Goal: Information Seeking & Learning: Check status

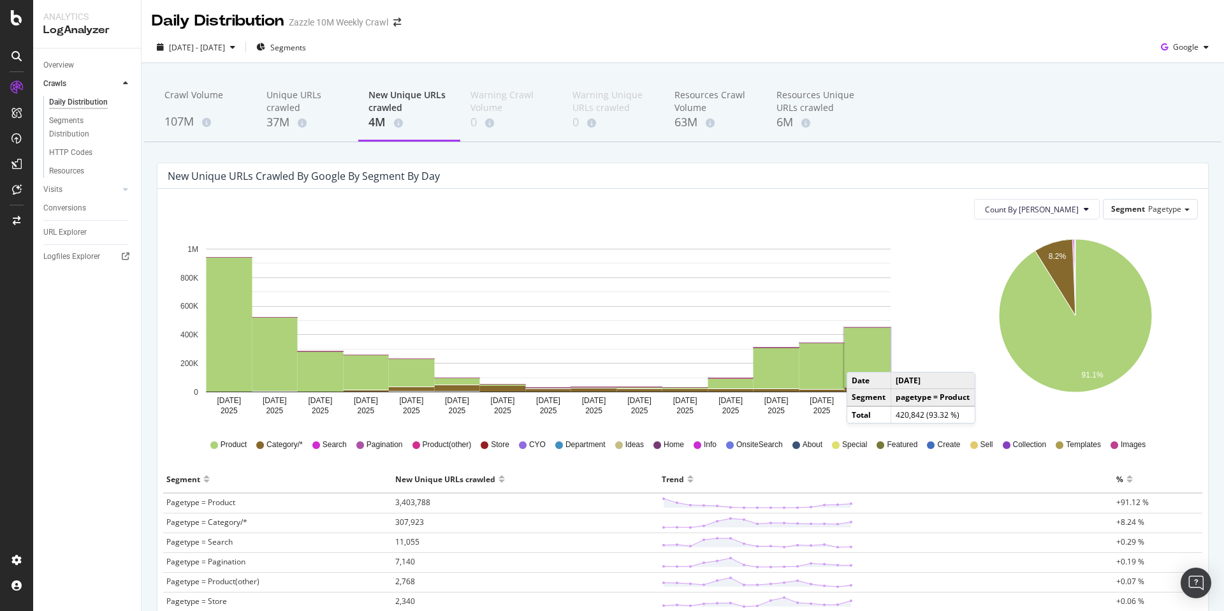
click at [859, 359] on rect "A chart." at bounding box center [868, 357] width 46 height 59
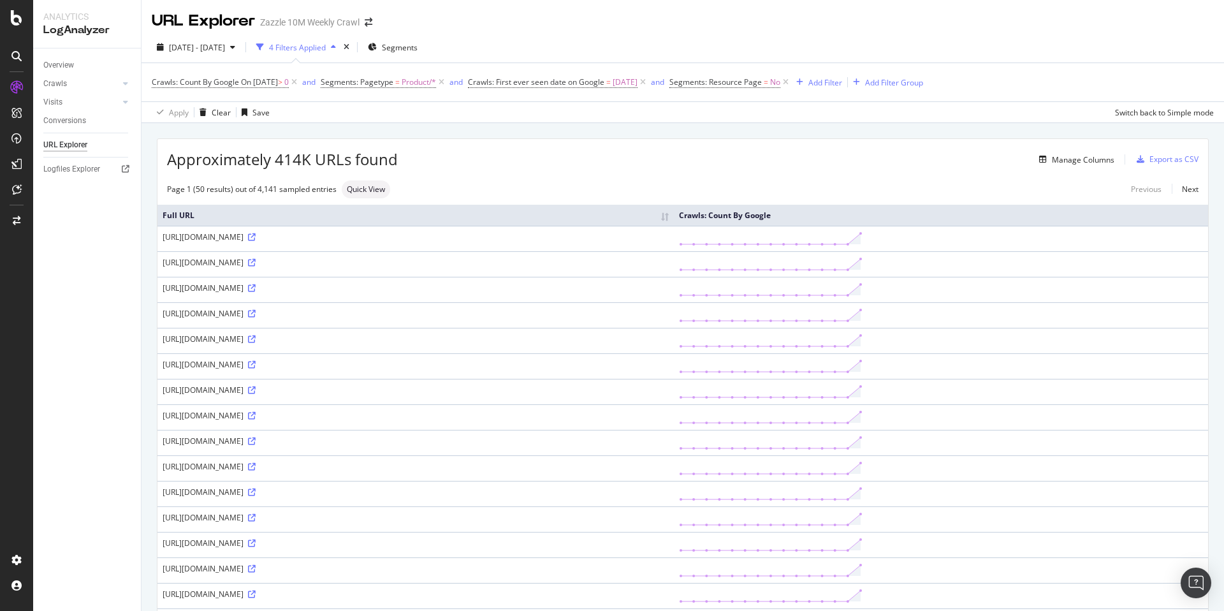
click at [460, 233] on div "http://www.zazzle.com/jew_jitsu_funny_jewish_humor_t_shirt-235233994648301837" at bounding box center [416, 236] width 506 height 11
click at [256, 234] on icon at bounding box center [252, 237] width 8 height 8
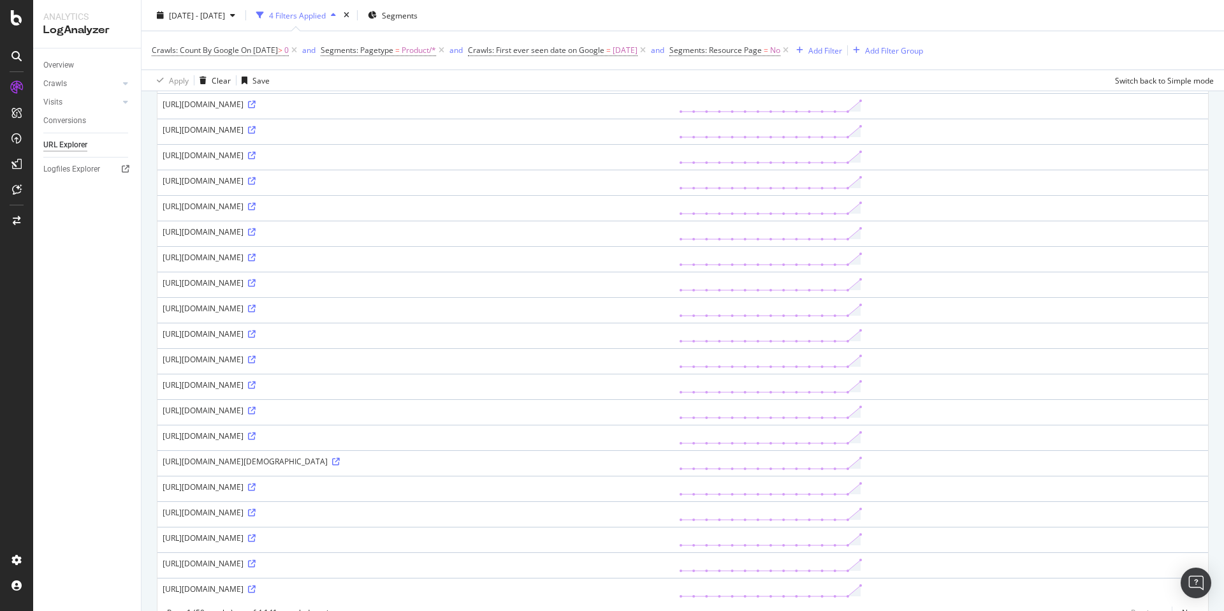
scroll to position [960, 0]
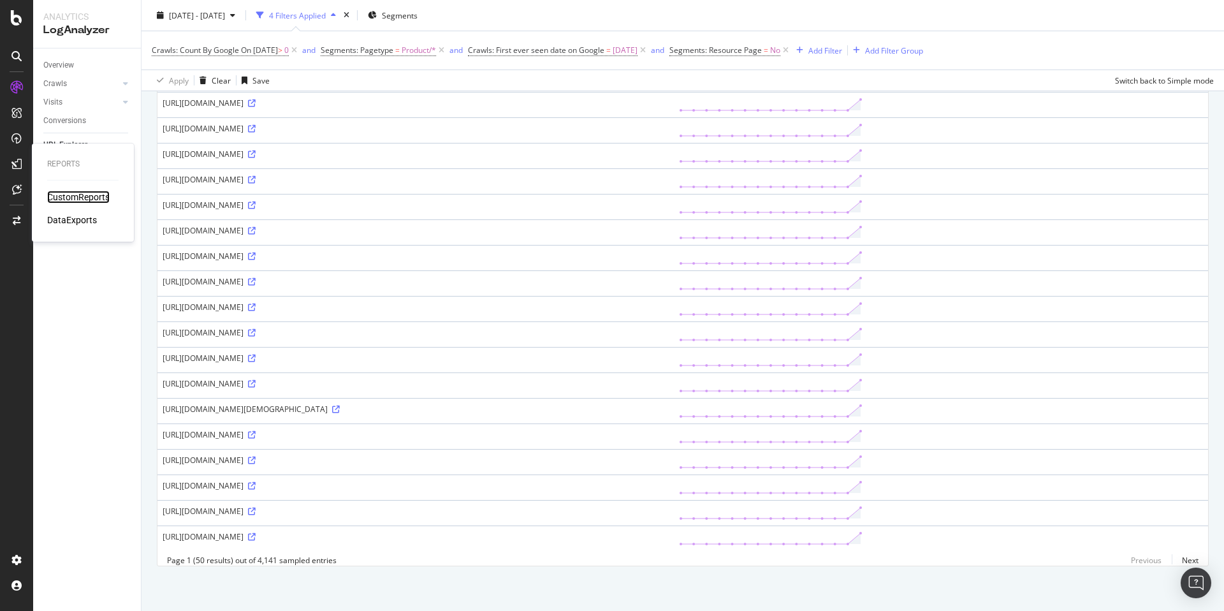
click at [50, 196] on div "CustomReports" at bounding box center [78, 197] width 62 height 13
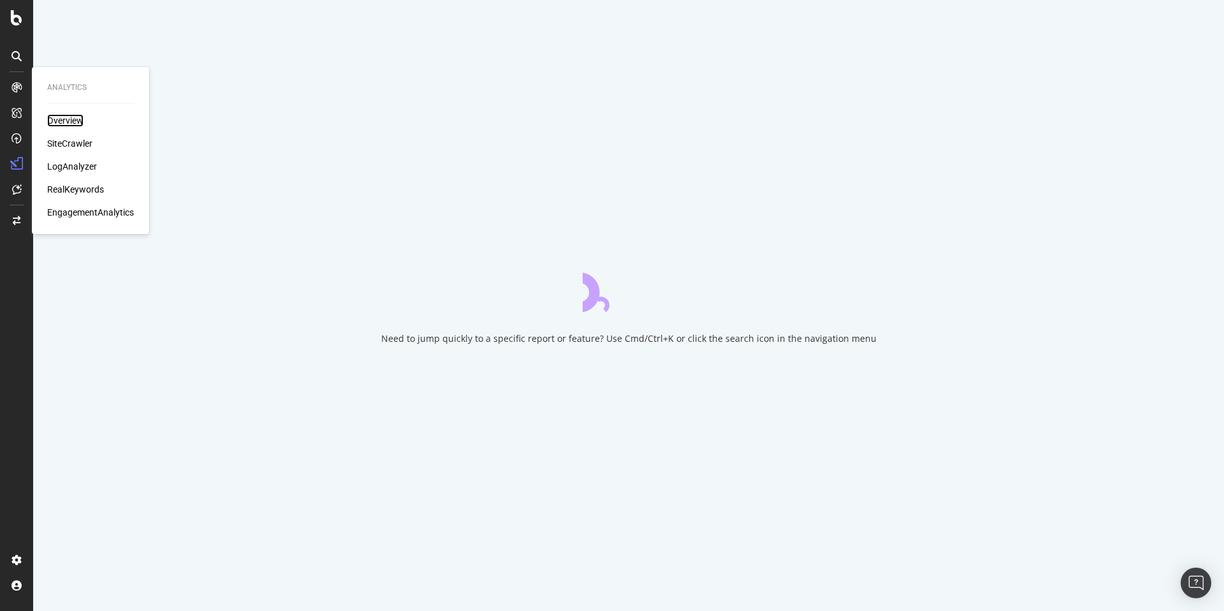
click at [62, 121] on div "Overview" at bounding box center [65, 120] width 36 height 13
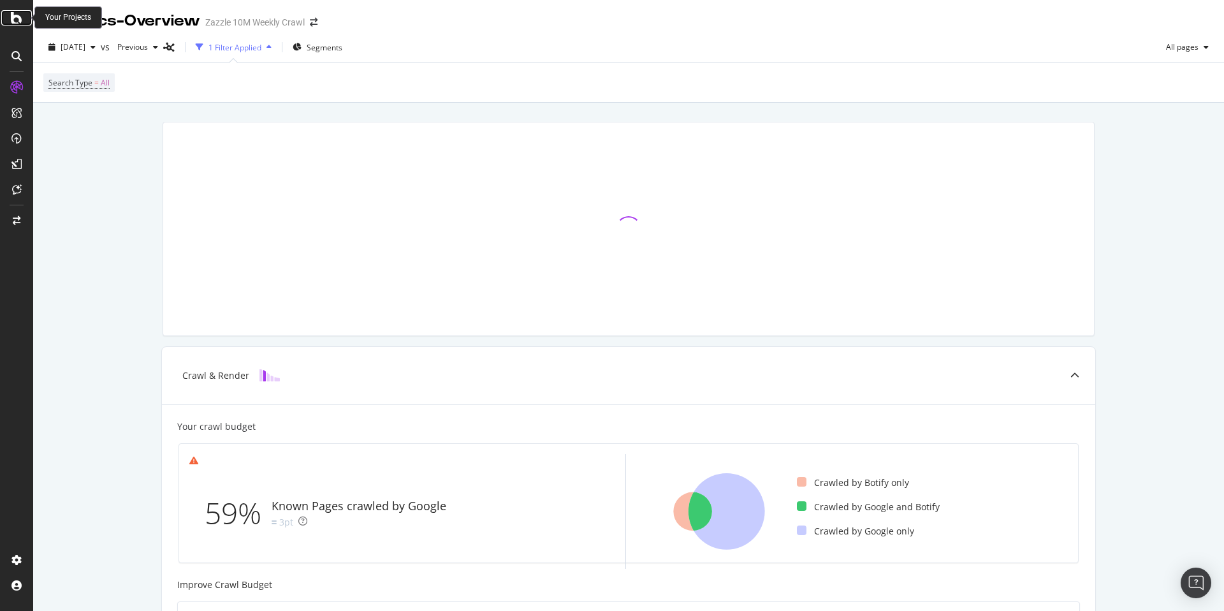
click at [4, 22] on div at bounding box center [16, 17] width 31 height 15
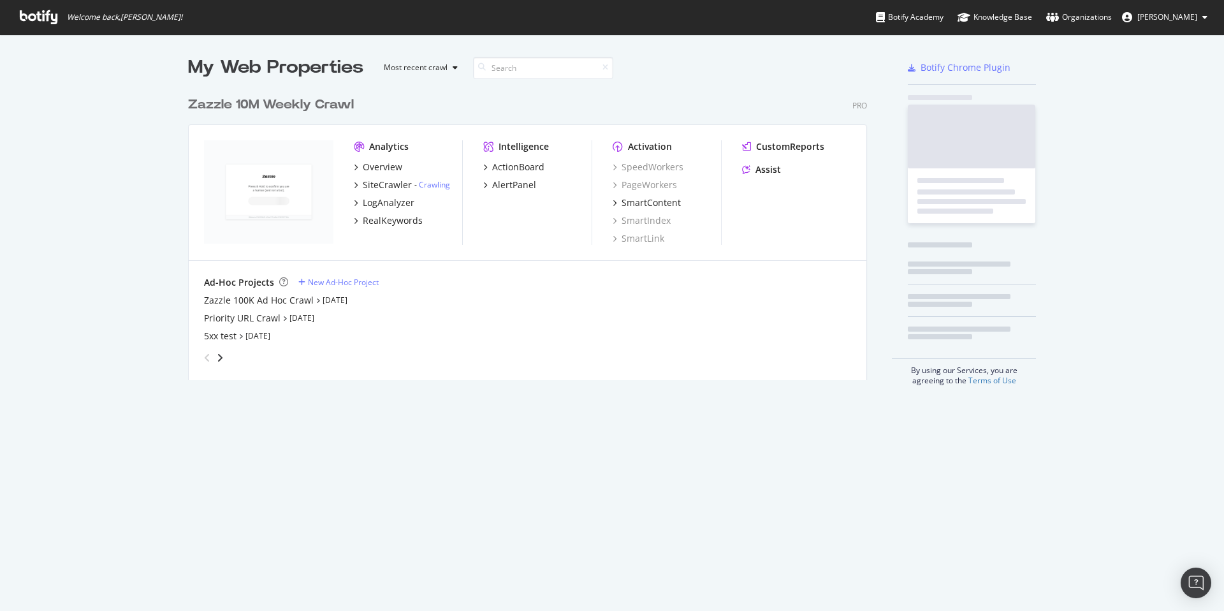
scroll to position [601, 1205]
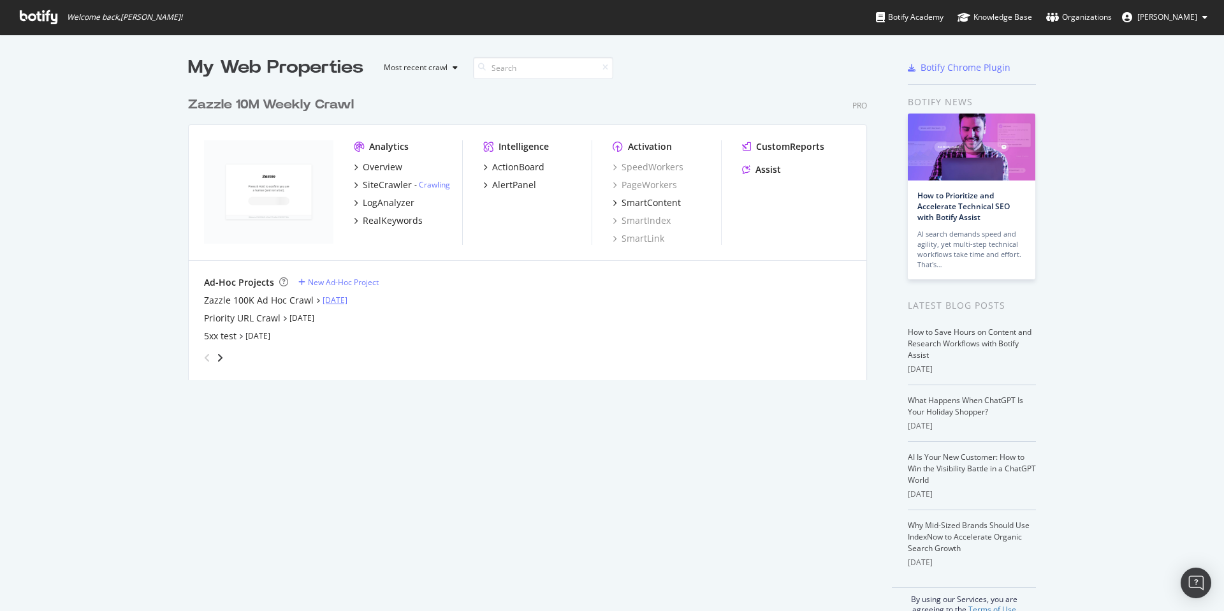
click at [335, 295] on link "Sep 9th 25" at bounding box center [335, 300] width 25 height 11
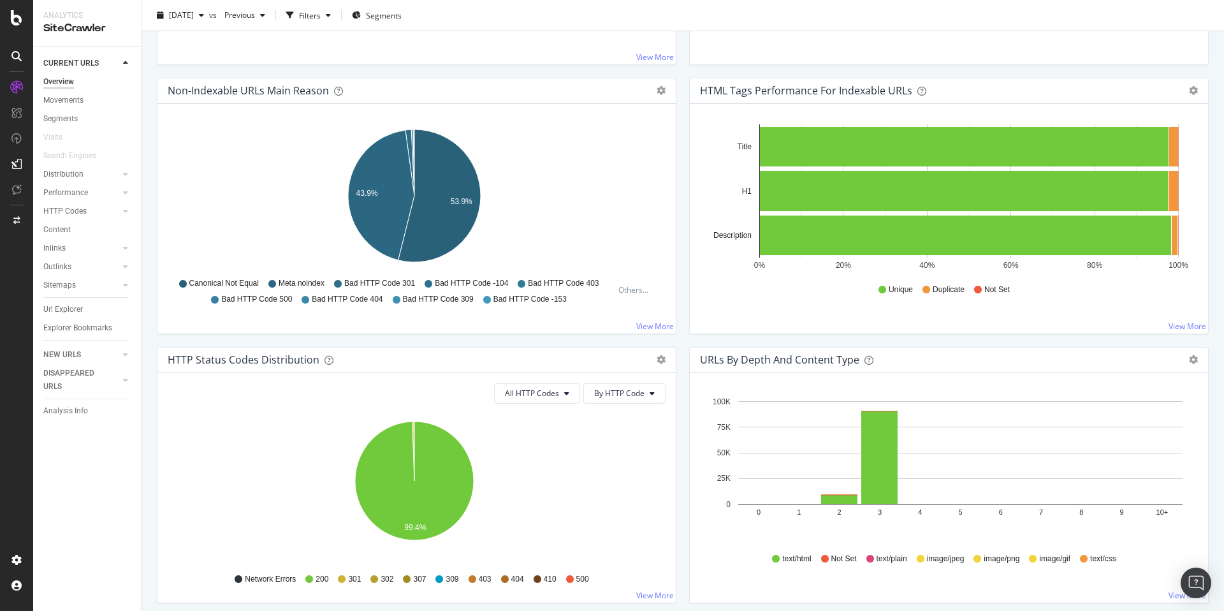
scroll to position [509, 0]
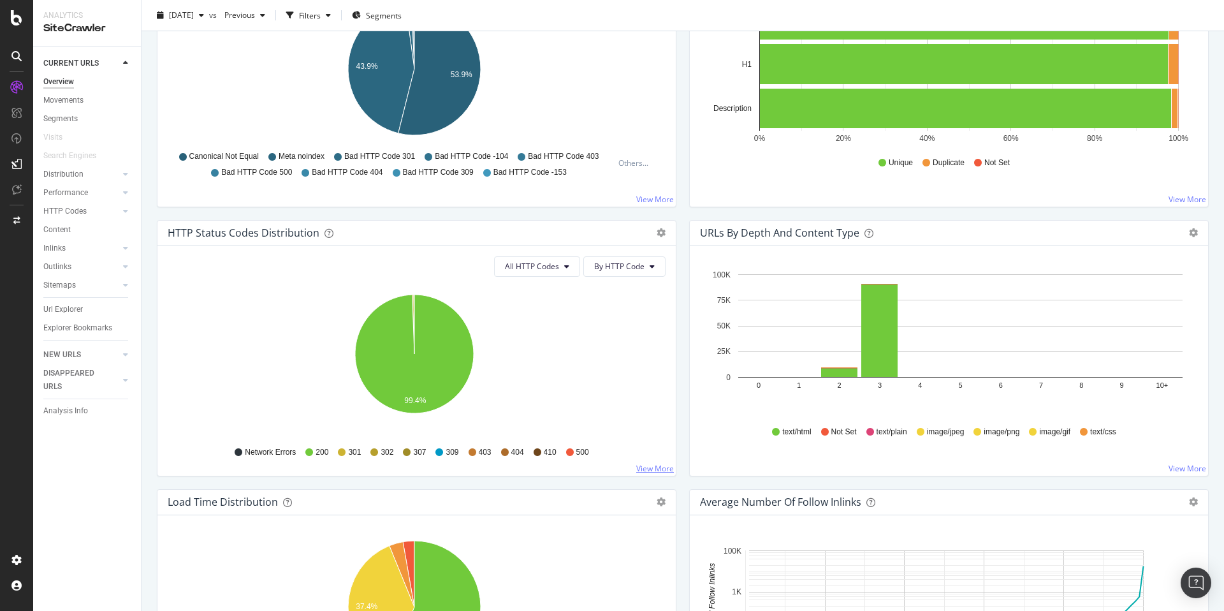
click at [657, 467] on link "View More" at bounding box center [655, 468] width 38 height 11
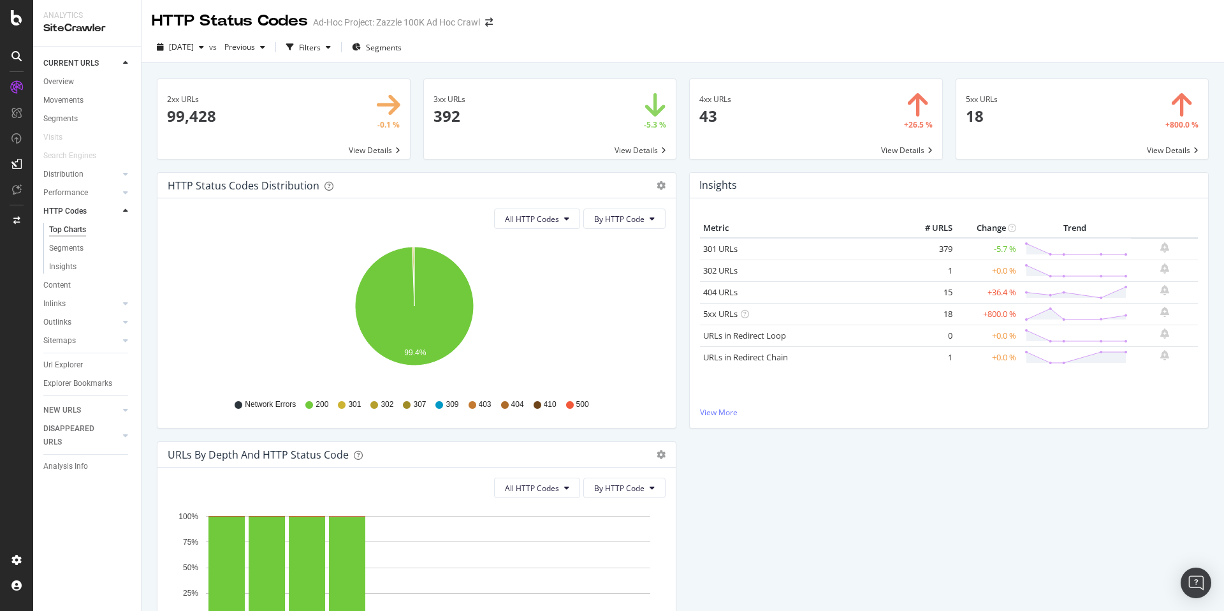
drag, startPoint x: 861, startPoint y: 142, endPoint x: 865, endPoint y: 149, distance: 7.1
click at [865, 149] on span at bounding box center [816, 119] width 252 height 80
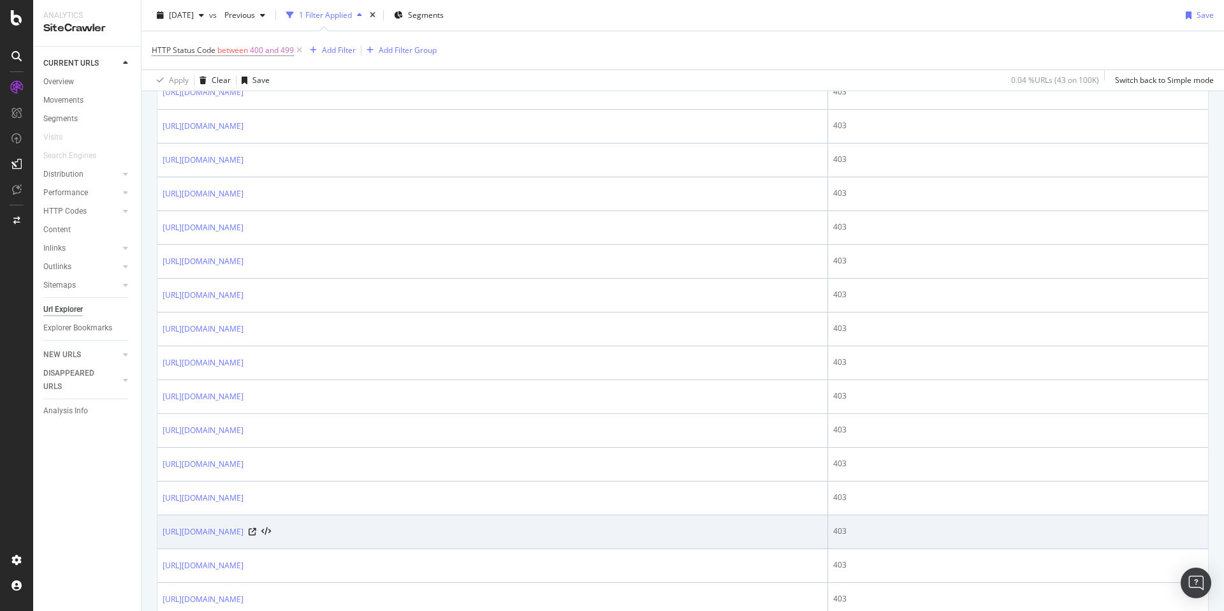
scroll to position [823, 0]
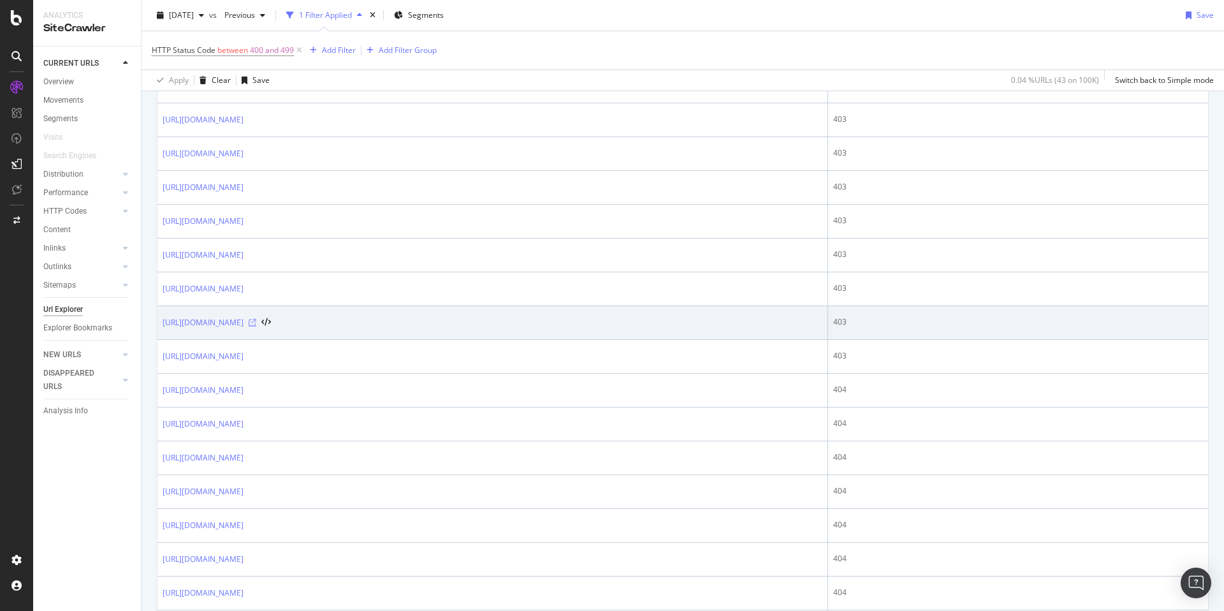
click at [256, 324] on icon at bounding box center [253, 323] width 8 height 8
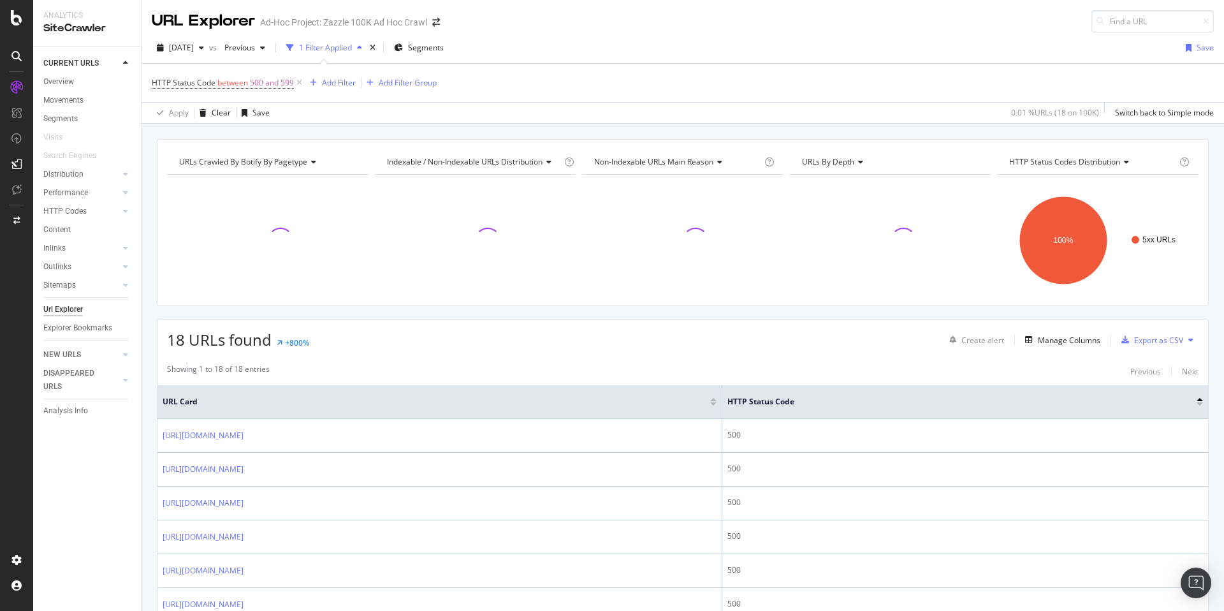
scroll to position [245, 0]
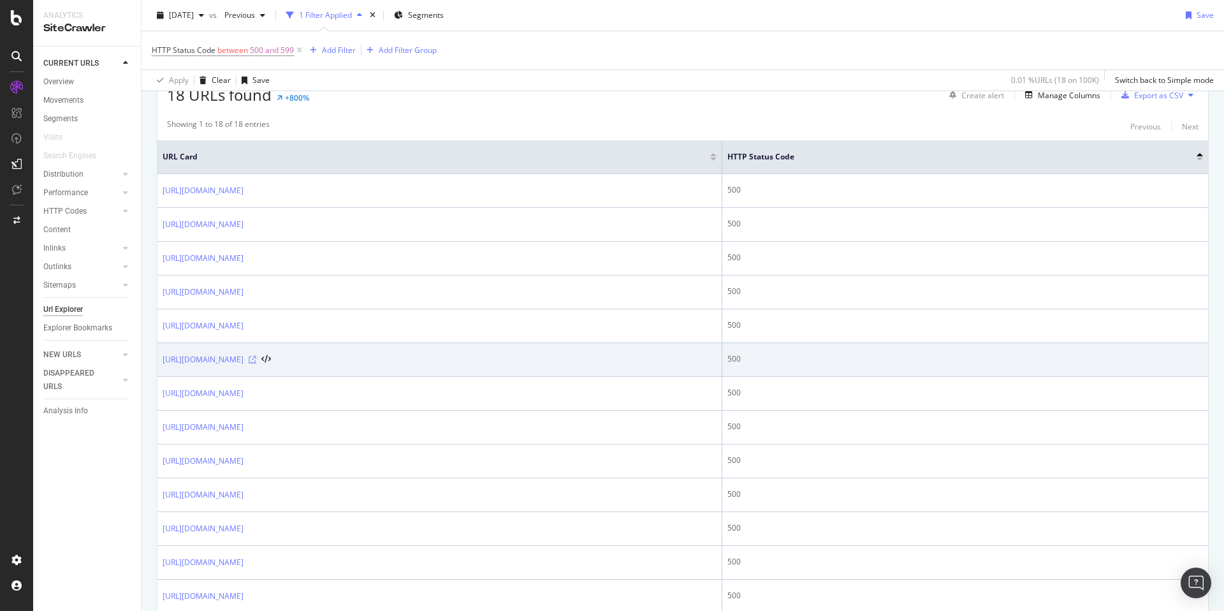
click at [256, 358] on icon at bounding box center [253, 360] width 8 height 8
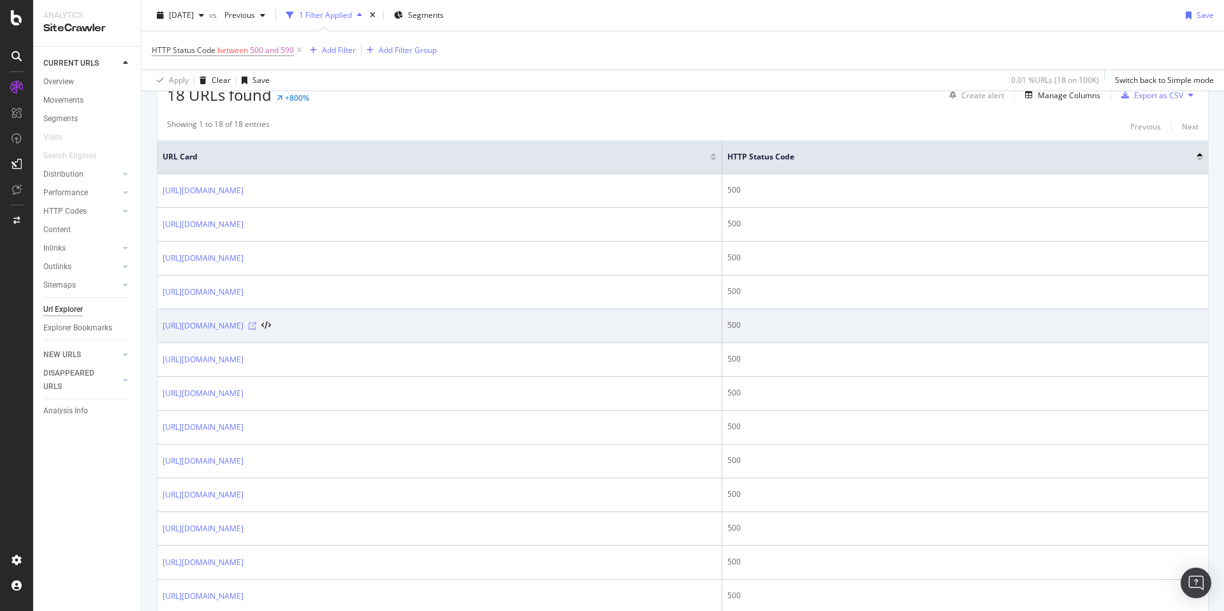
click at [256, 323] on icon at bounding box center [253, 326] width 8 height 8
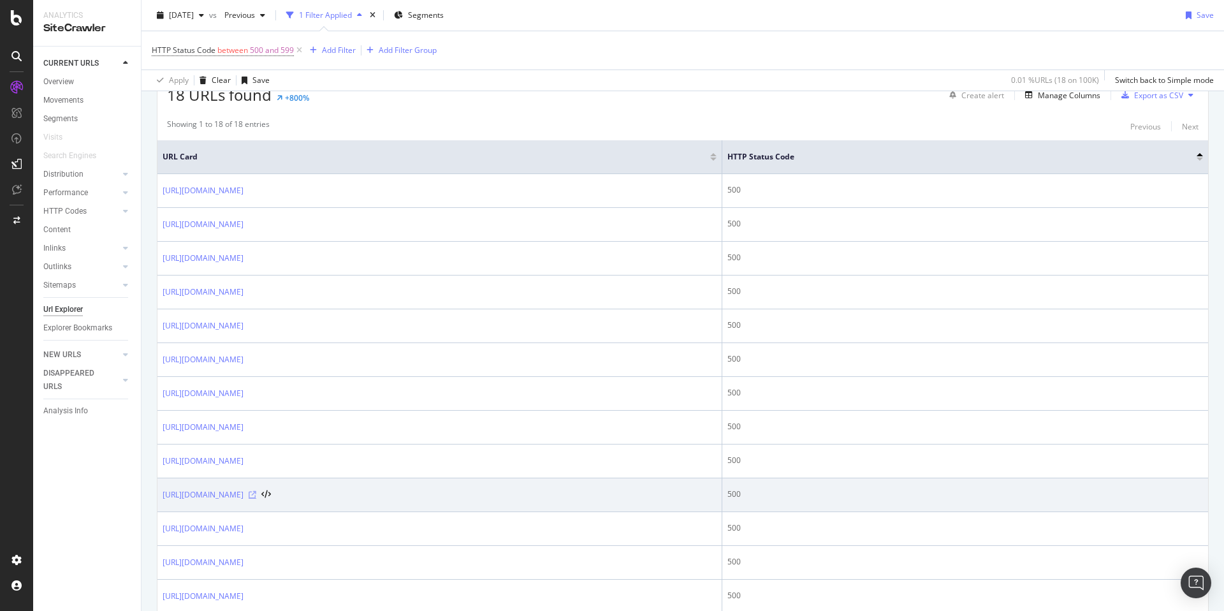
click at [256, 494] on icon at bounding box center [253, 495] width 8 height 8
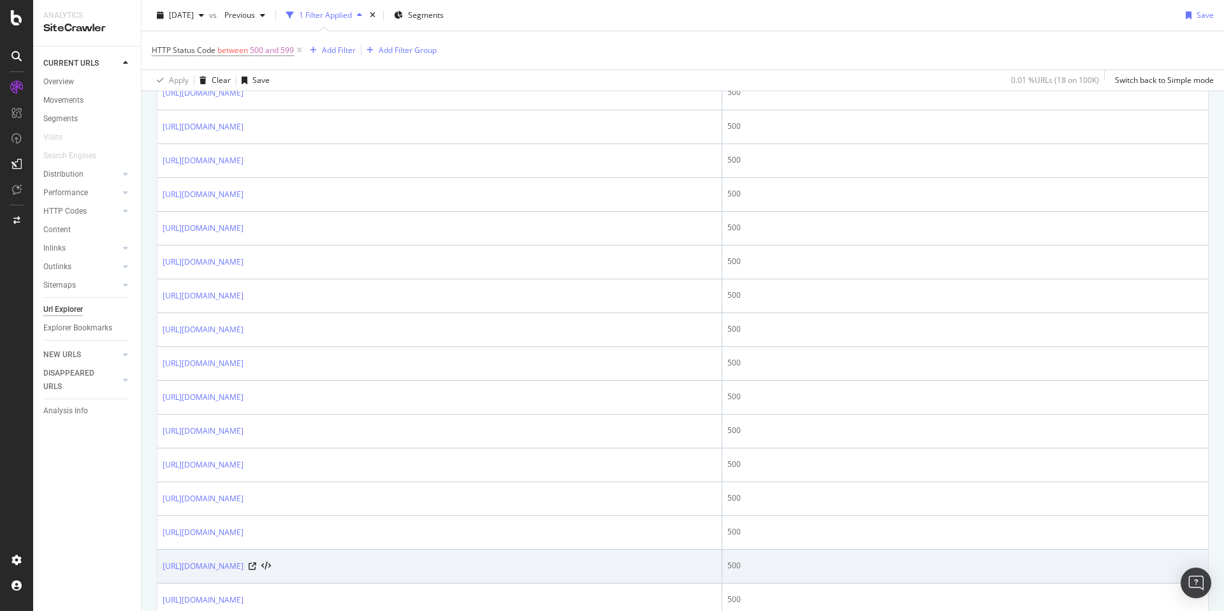
scroll to position [490, 0]
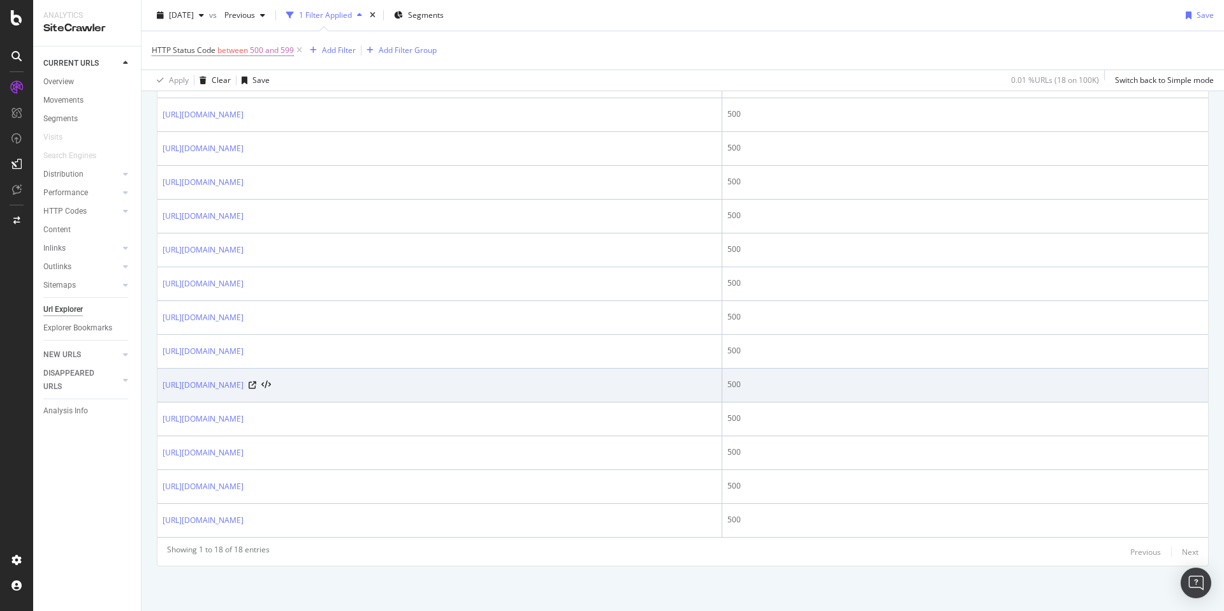
click at [271, 384] on div "https://www.zazzle.com/c/tote+bags" at bounding box center [217, 385] width 108 height 13
click at [256, 383] on icon at bounding box center [253, 385] width 8 height 8
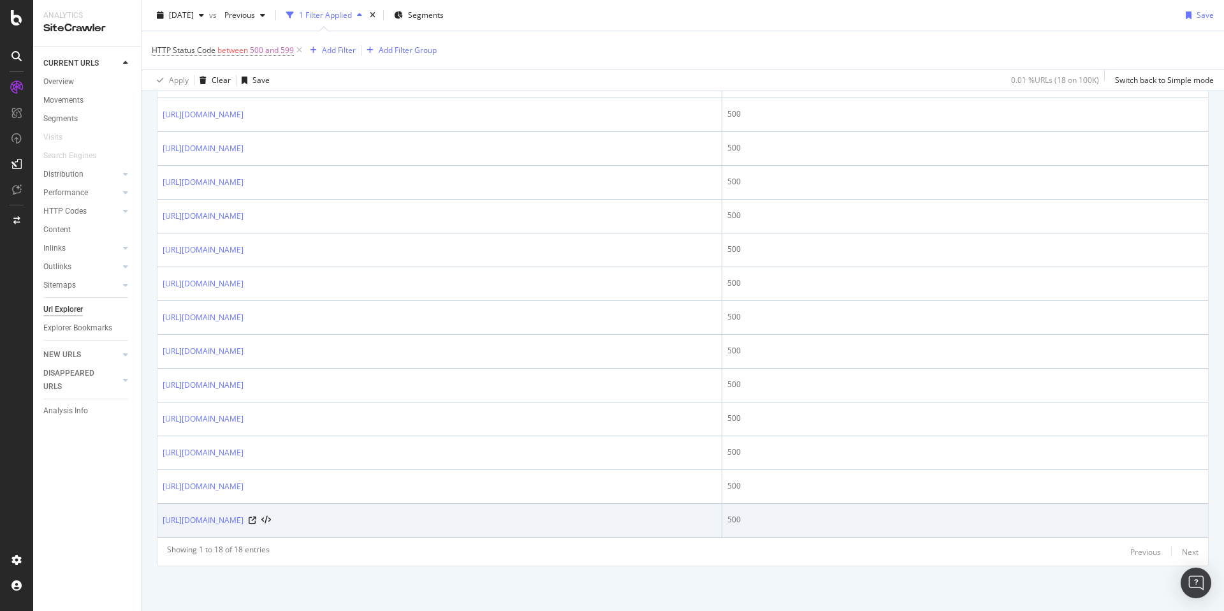
click at [271, 523] on div "https://www.zazzle.com/coral_pink_and_powder_blue_delicate_daisy_flowers_yoga_m…" at bounding box center [217, 520] width 108 height 13
click at [256, 521] on icon at bounding box center [253, 520] width 8 height 8
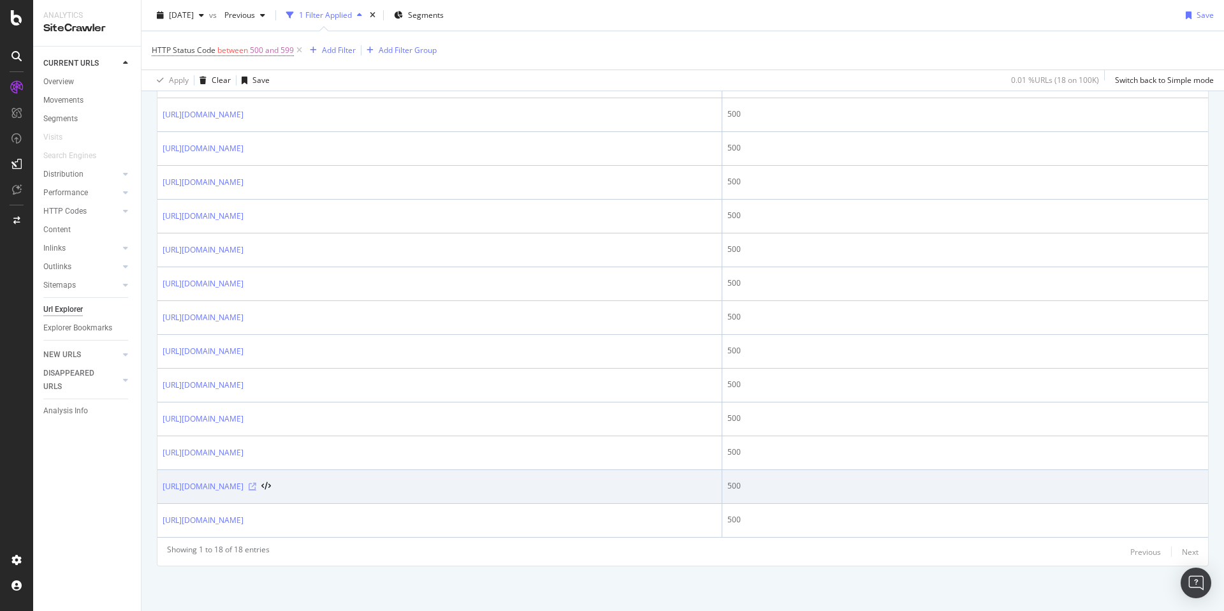
click at [256, 485] on icon at bounding box center [253, 487] width 8 height 8
